Goal: Navigation & Orientation: Find specific page/section

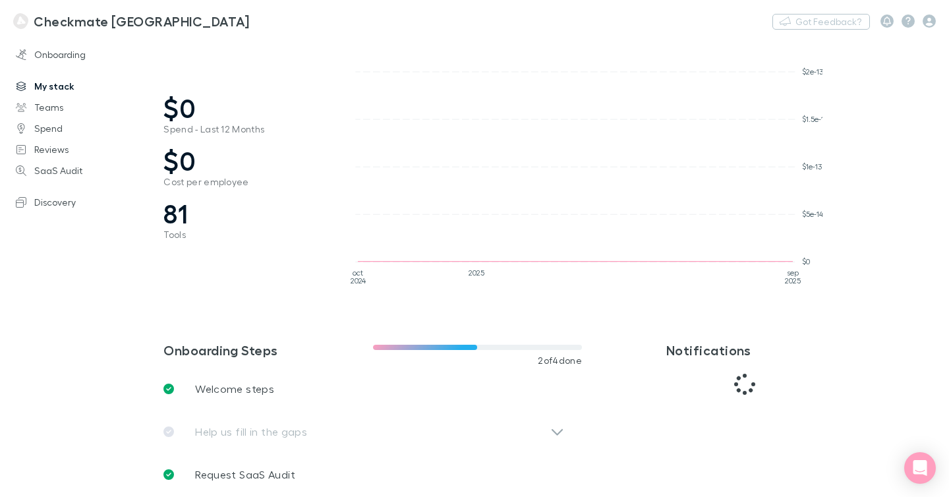
click at [65, 85] on link "My stack" at bounding box center [82, 86] width 158 height 21
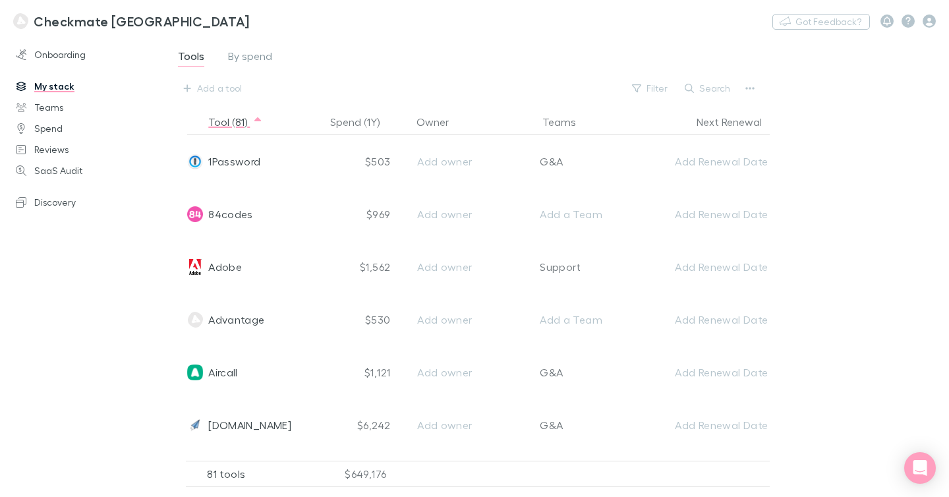
click at [461, 72] on div "Tools By spend Add a tool Filter Search" at bounding box center [484, 72] width 614 height 51
